Goal: Check status: Check status

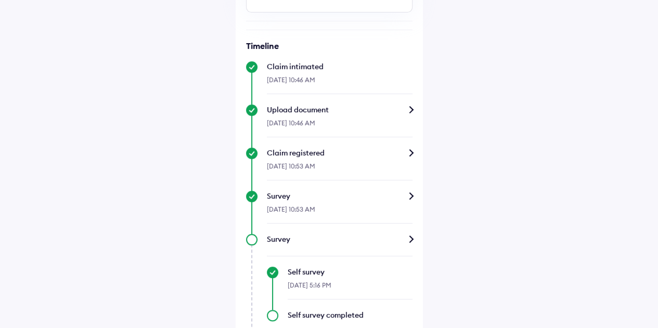
scroll to position [202, 0]
click at [411, 111] on div "Upload document" at bounding box center [340, 111] width 146 height 10
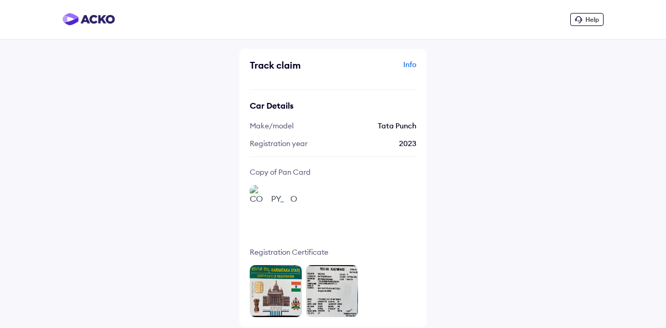
click at [293, 193] on img at bounding box center [276, 211] width 52 height 52
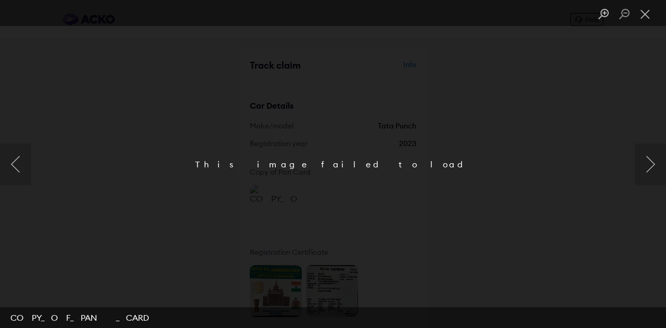
click at [402, 215] on div "This image failed to load" at bounding box center [333, 164] width 666 height 328
click at [649, 169] on button "Next image" at bounding box center [650, 165] width 31 height 42
click at [646, 14] on button "Close lightbox" at bounding box center [645, 14] width 21 height 18
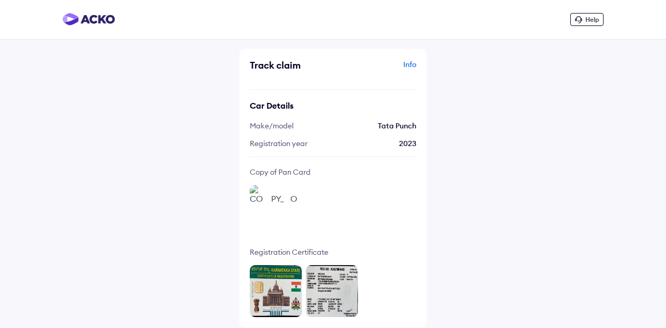
click at [409, 62] on div "Info" at bounding box center [376, 69] width 81 height 20
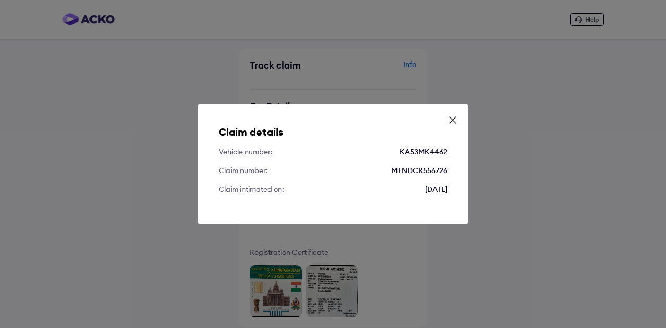
click at [455, 117] on icon at bounding box center [452, 120] width 10 height 10
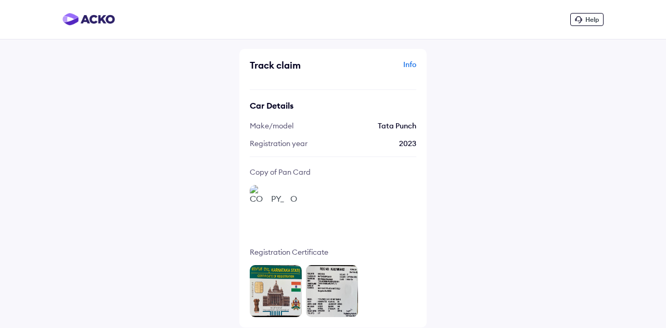
click at [326, 287] on img at bounding box center [332, 291] width 52 height 52
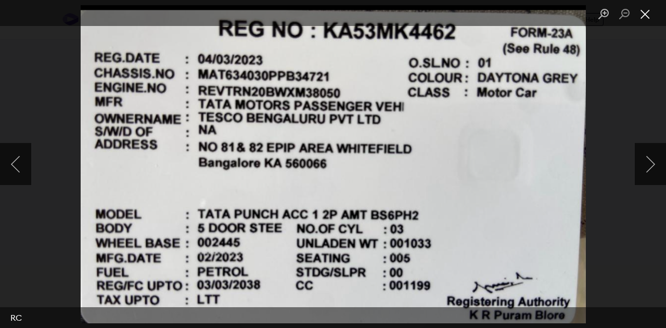
click at [647, 17] on button "Close lightbox" at bounding box center [645, 14] width 21 height 18
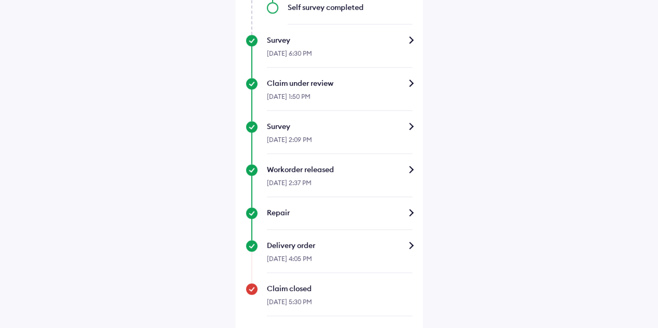
scroll to position [511, 0]
click at [412, 80] on div "Claim under review" at bounding box center [340, 83] width 146 height 10
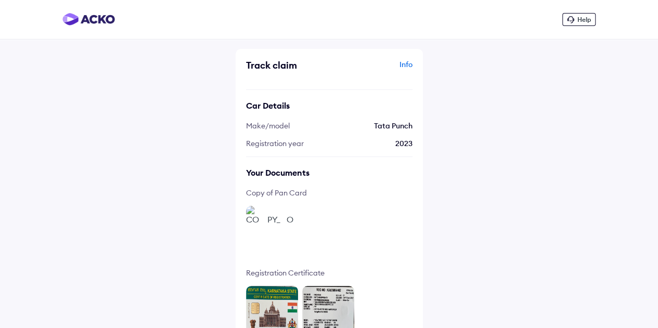
scroll to position [20, 0]
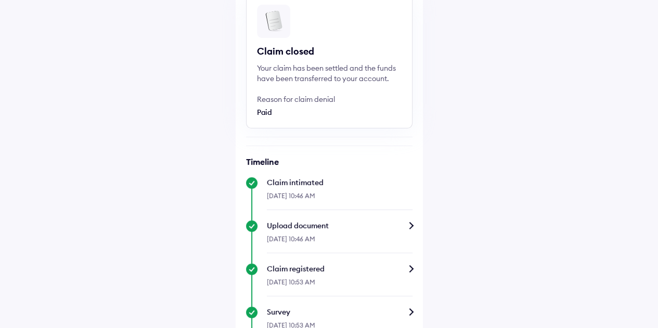
scroll to position [87, 0]
